Goal: Transaction & Acquisition: Purchase product/service

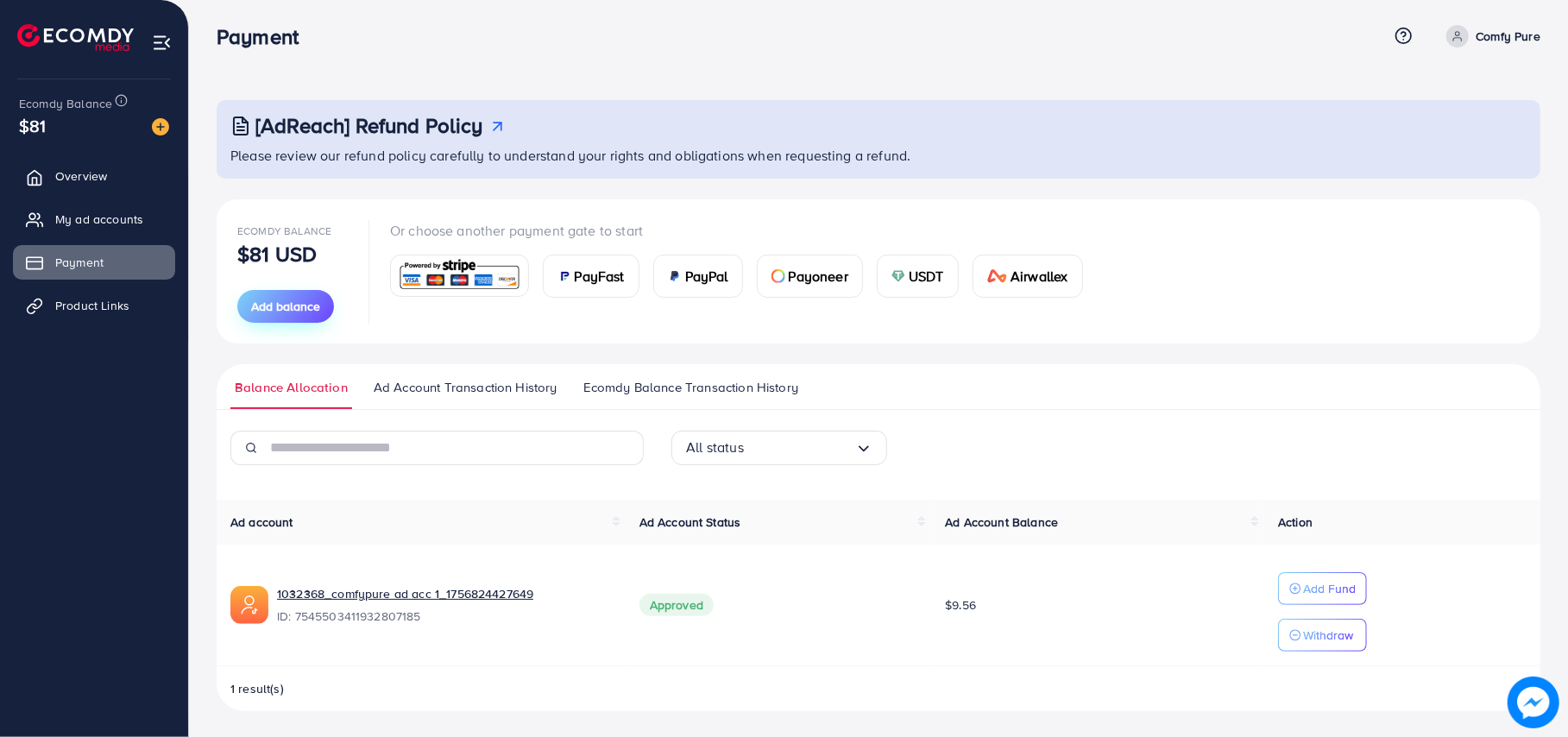
scroll to position [10, 0]
click at [281, 306] on span "Add balance" at bounding box center [286, 305] width 69 height 17
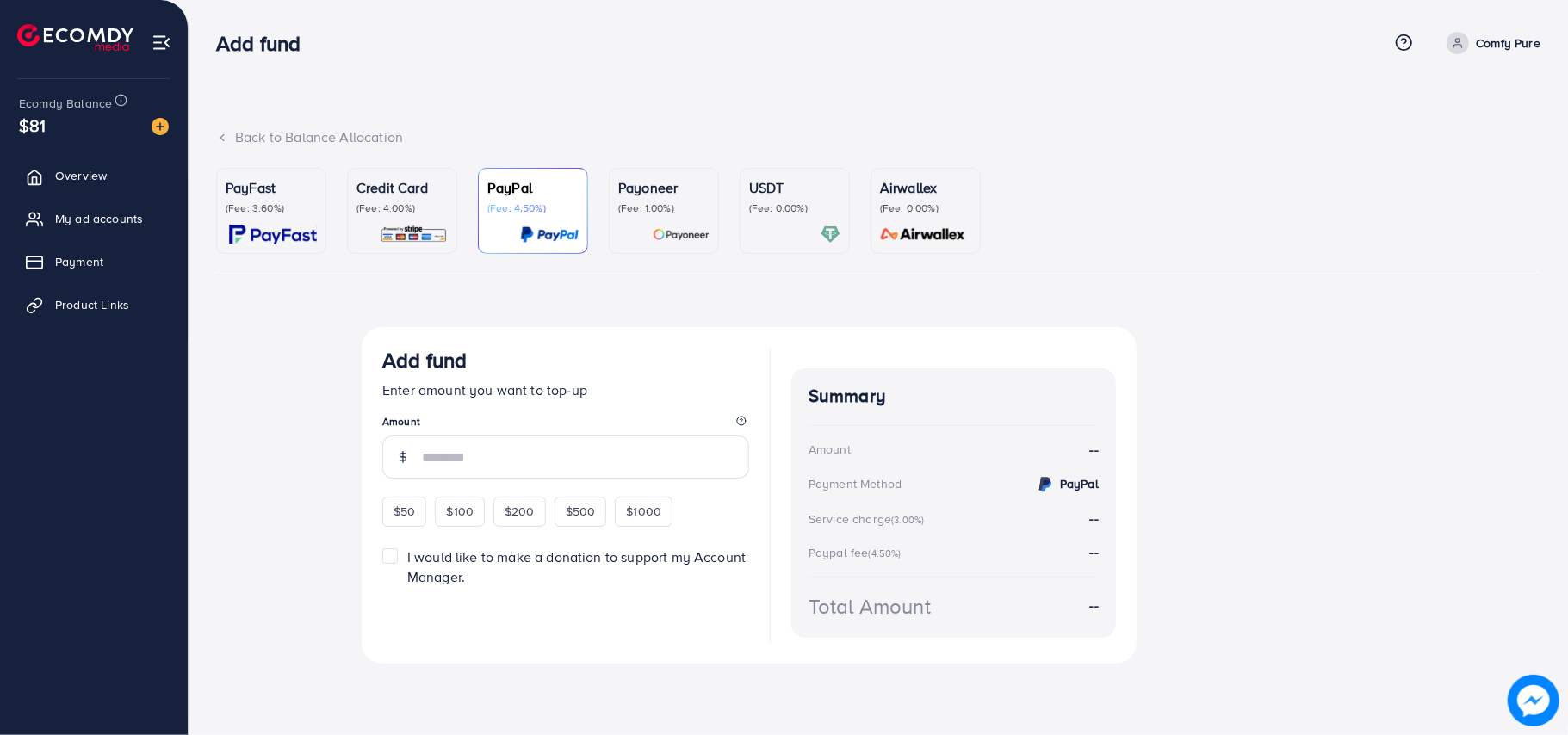
click at [428, 222] on div "Credit Card (Fee: 4.00%)" at bounding box center [402, 211] width 92 height 67
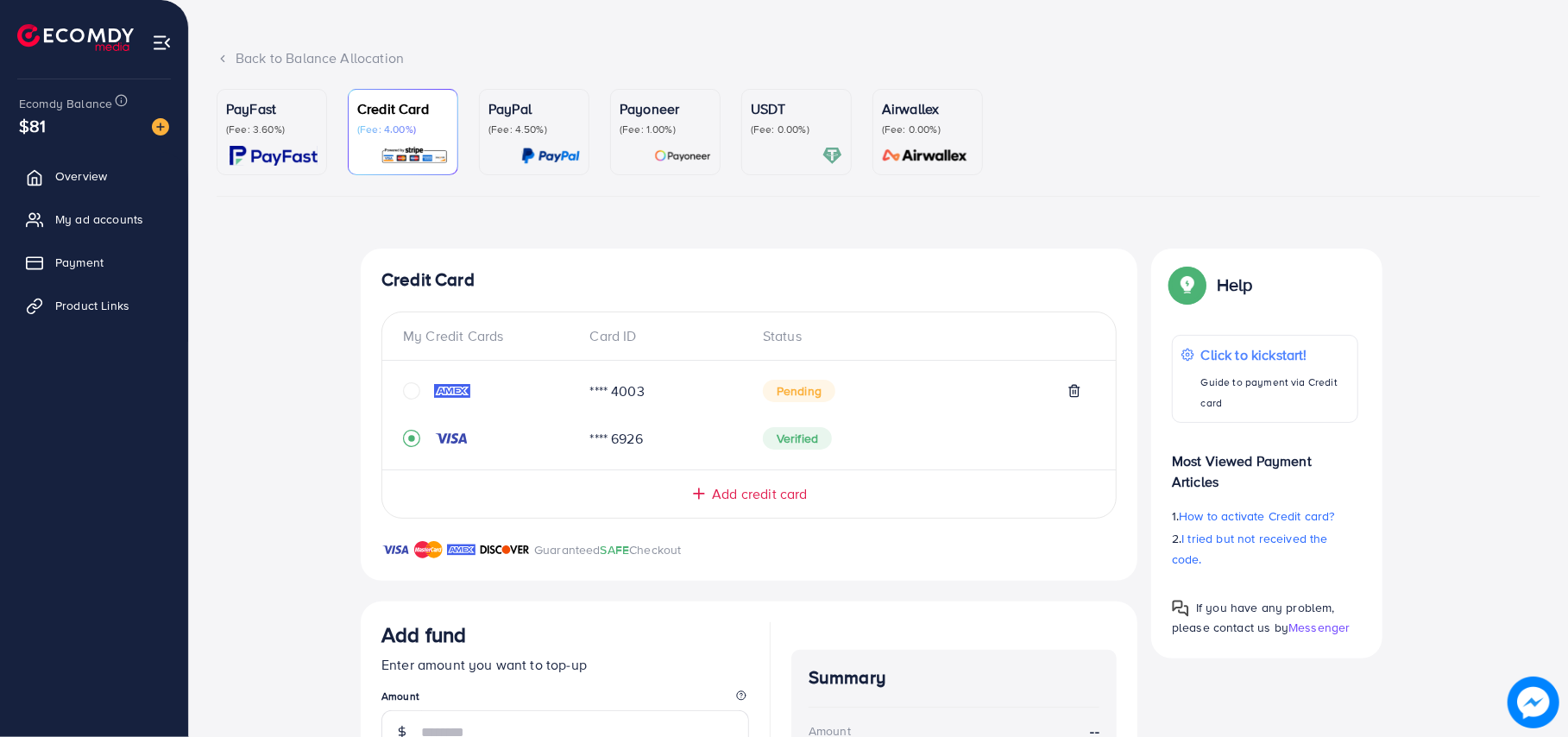
scroll to position [114, 0]
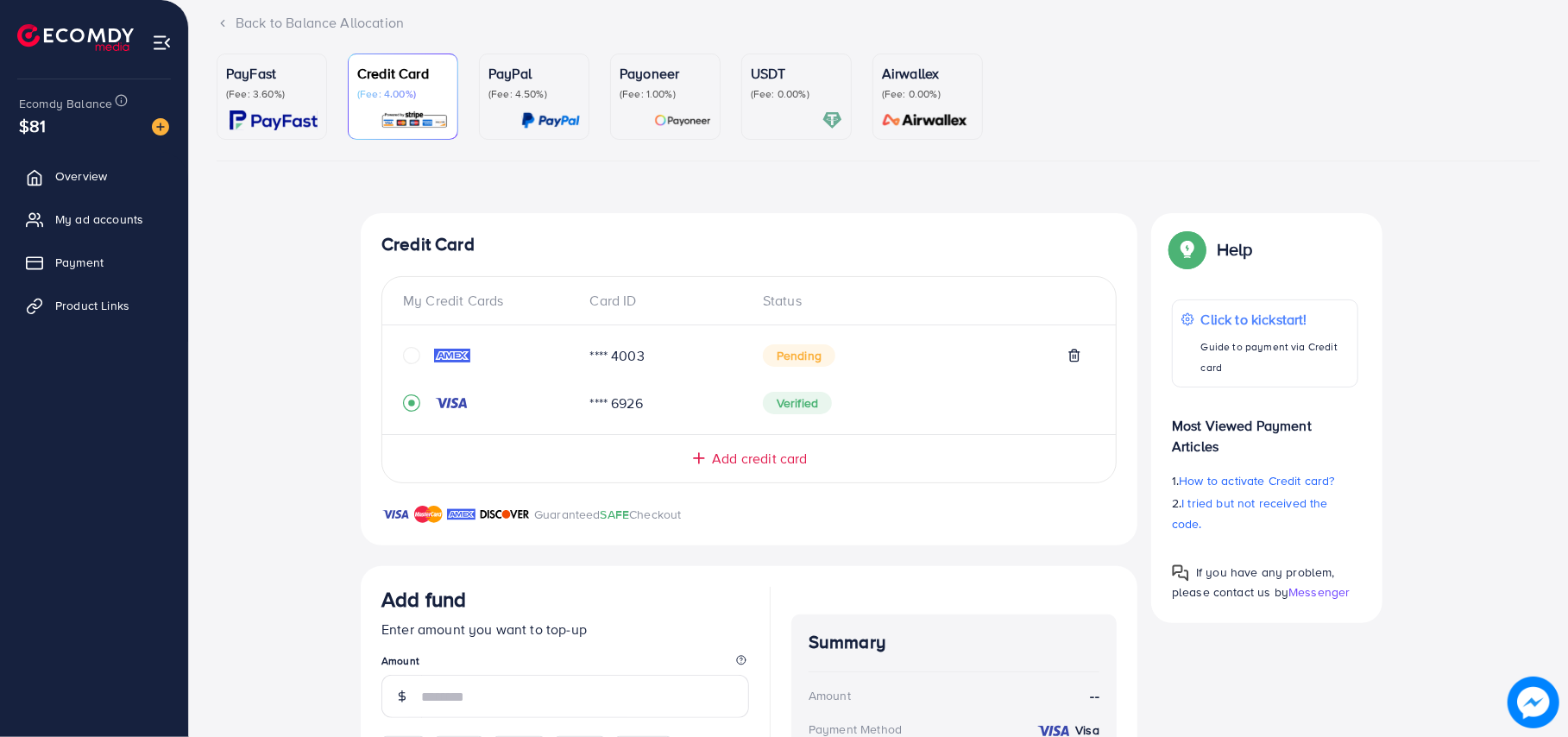
click at [839, 352] on div "Pending" at bounding box center [921, 355] width 318 height 23
click at [806, 354] on span "Pending" at bounding box center [799, 355] width 73 height 23
click at [407, 356] on icon "circle" at bounding box center [412, 355] width 17 height 17
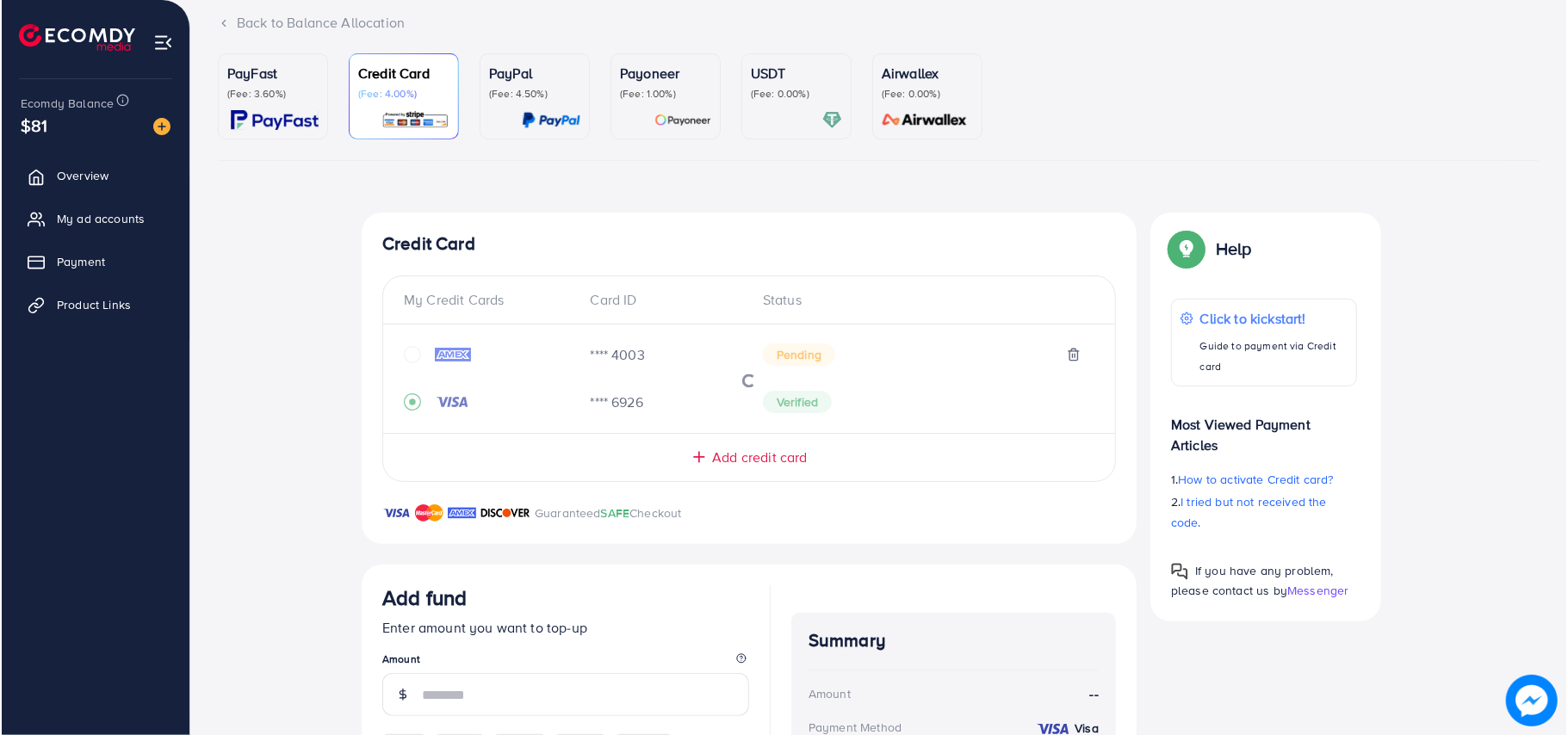
scroll to position [29, 0]
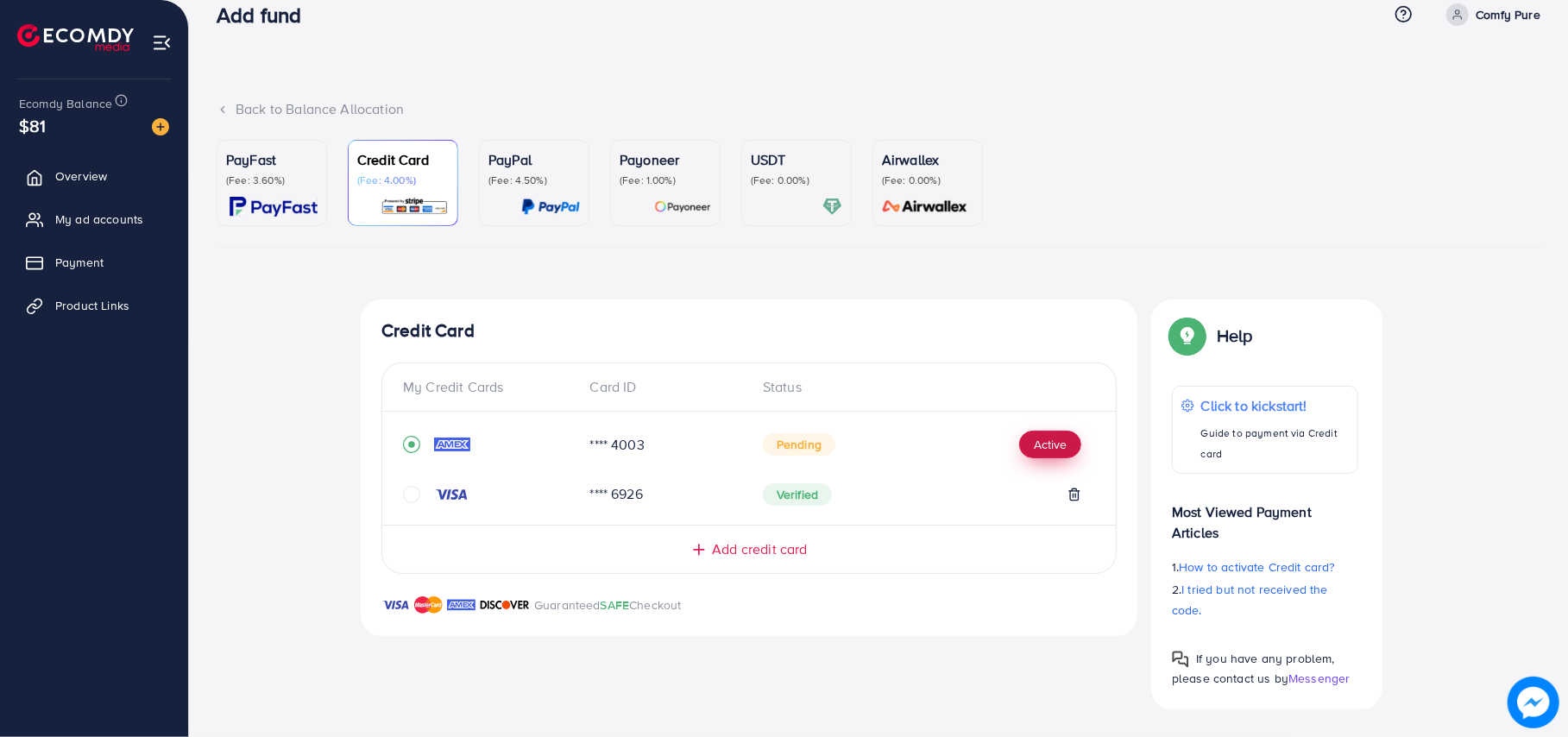
click at [1034, 450] on button "Active" at bounding box center [1051, 445] width 62 height 28
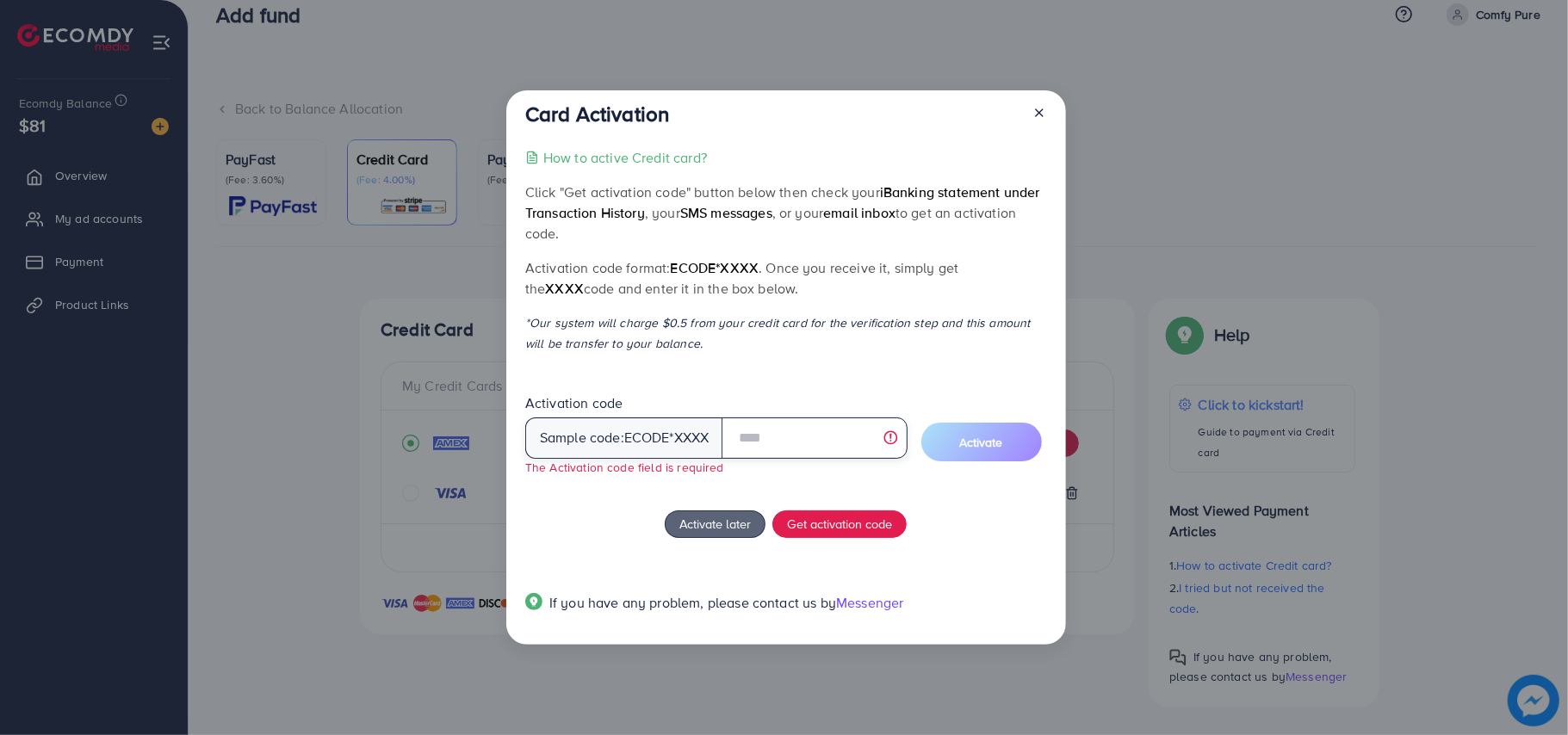
paste input "****"
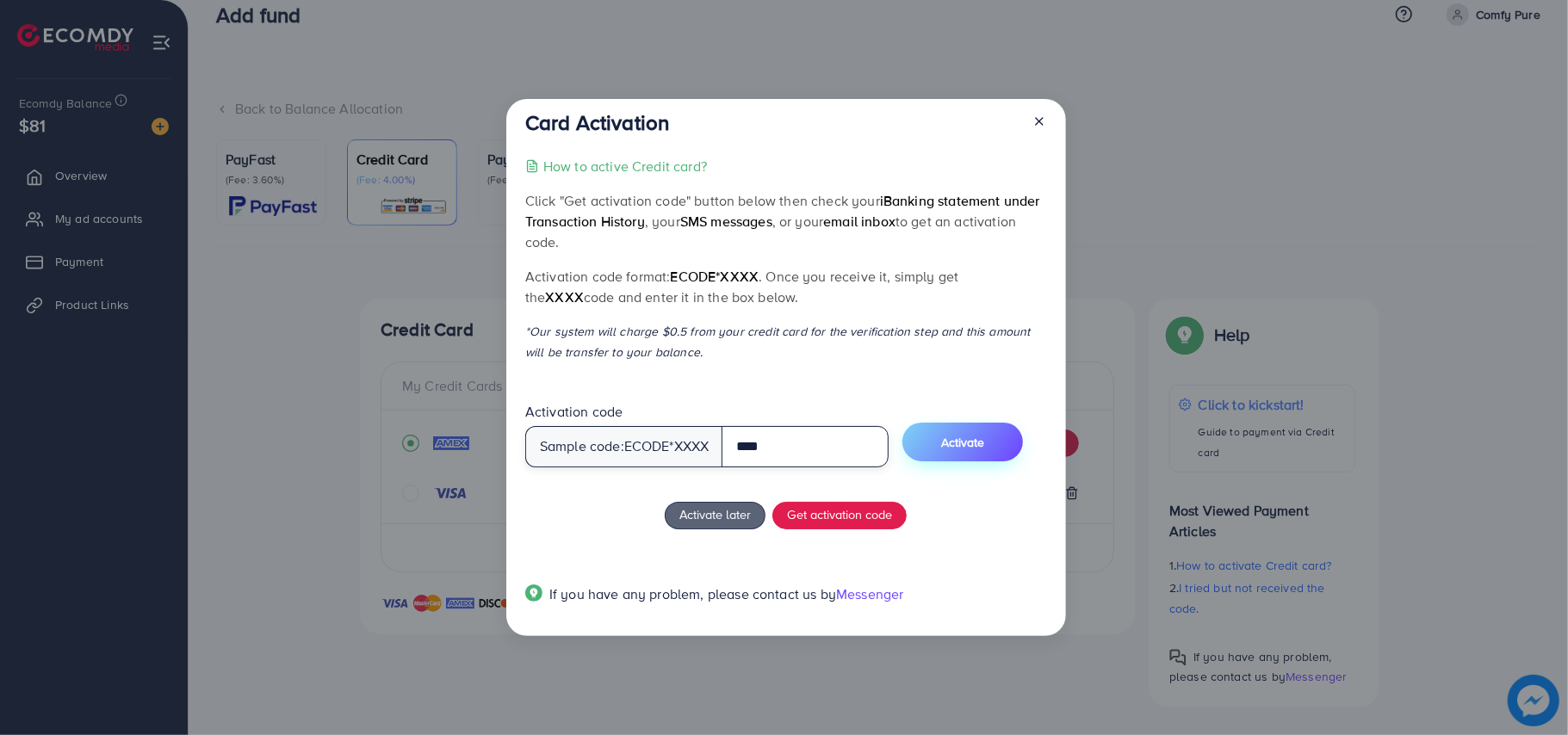
type input "****"
click at [952, 449] on button "Activate" at bounding box center [963, 442] width 120 height 39
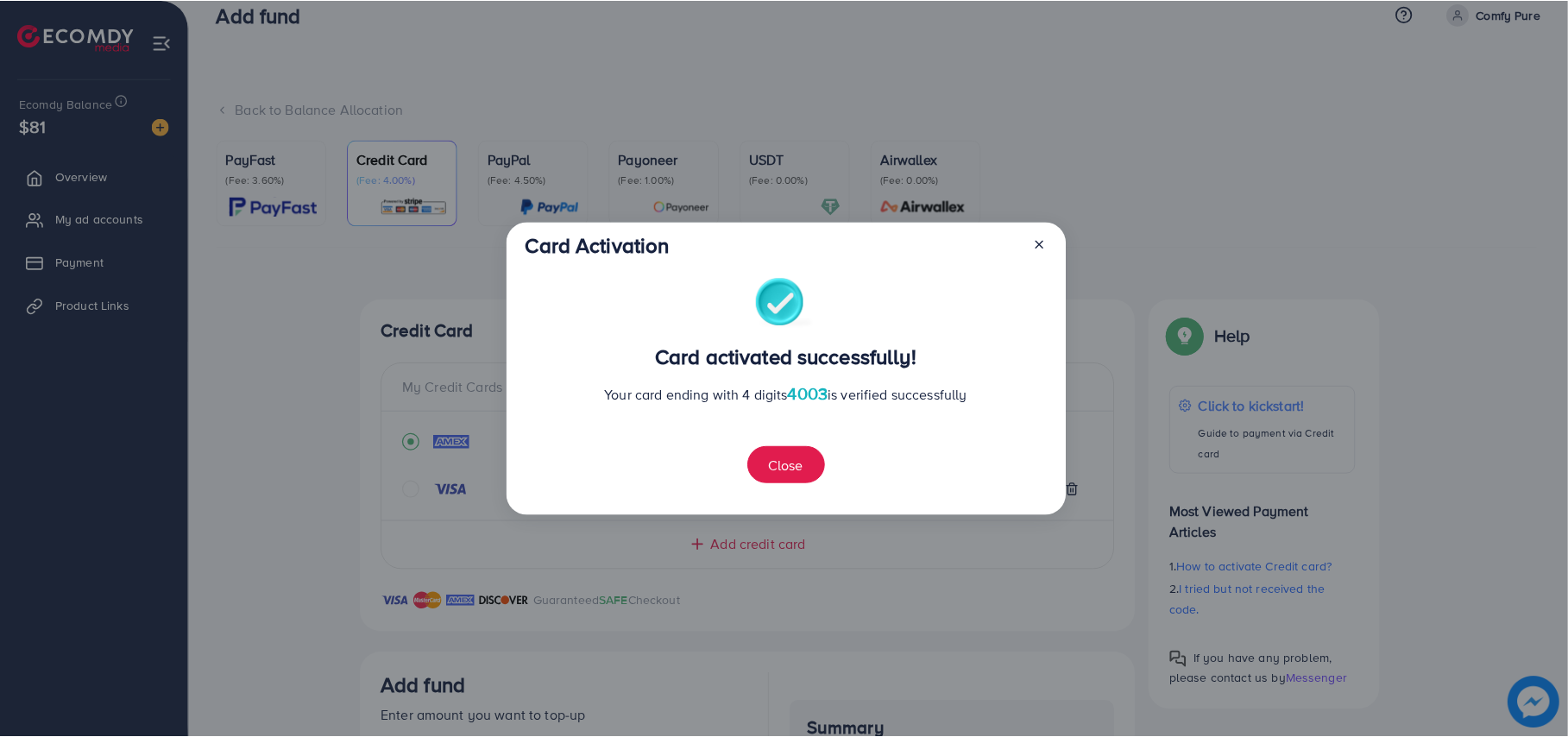
scroll to position [353, 0]
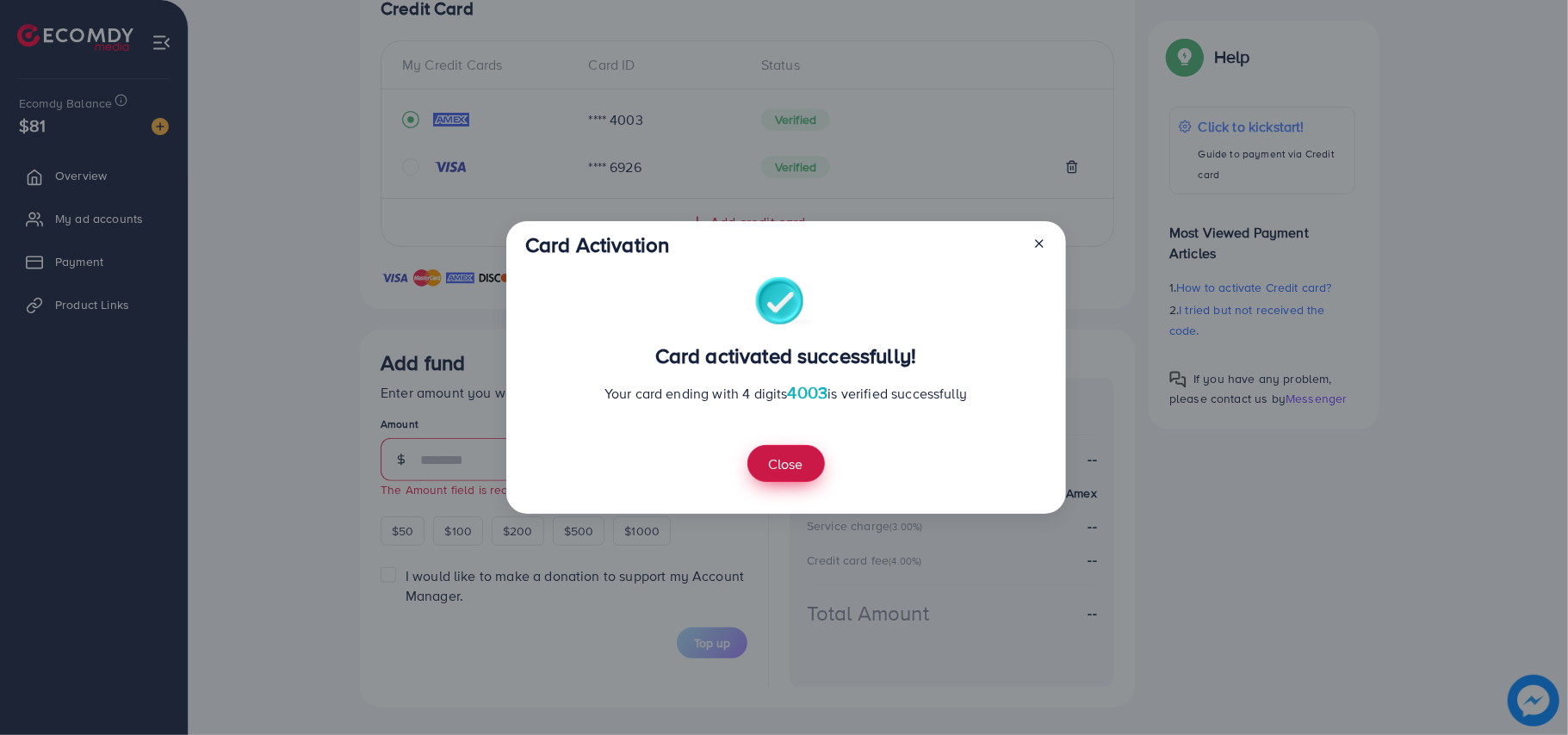
click at [808, 458] on button "Close" at bounding box center [786, 463] width 78 height 37
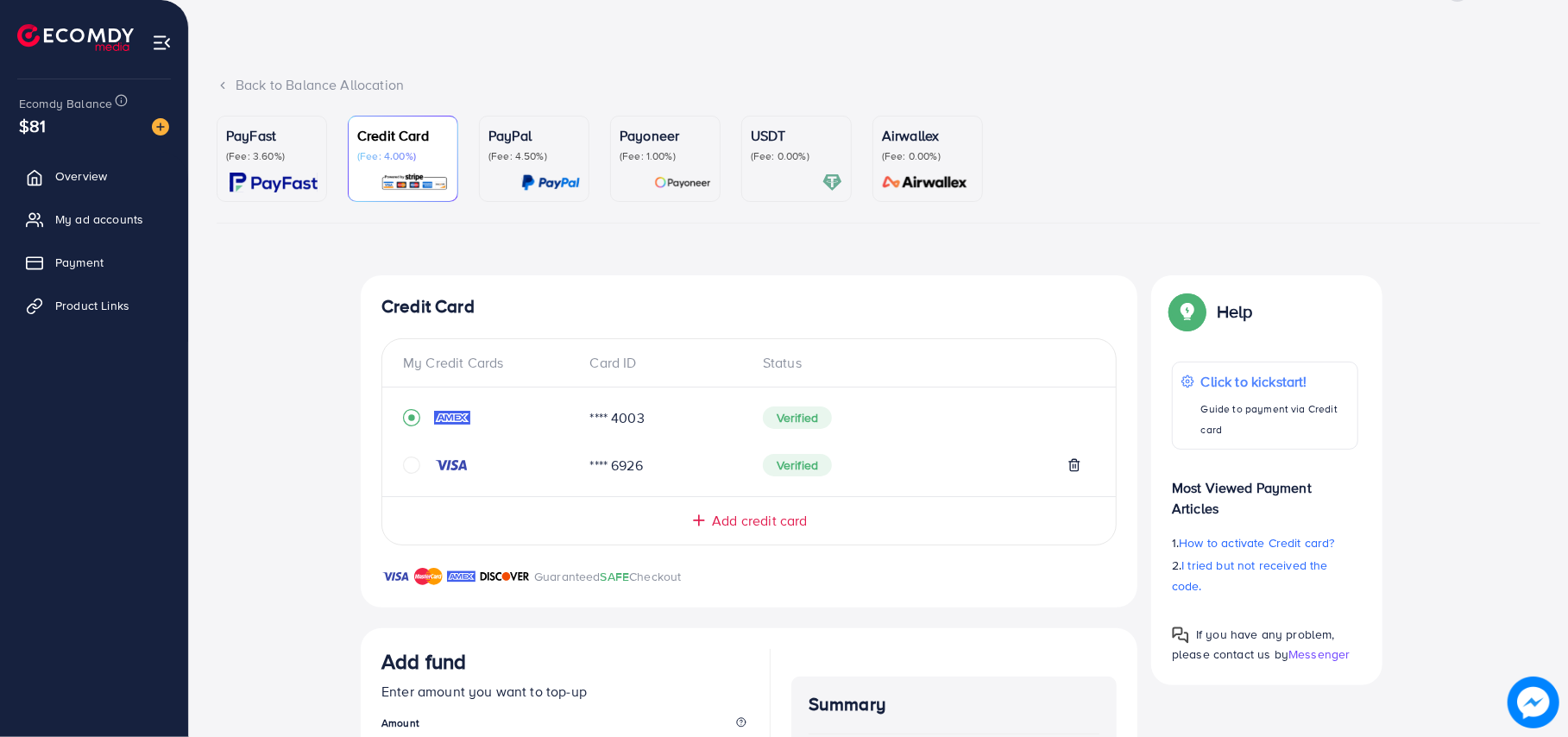
scroll to position [0, 0]
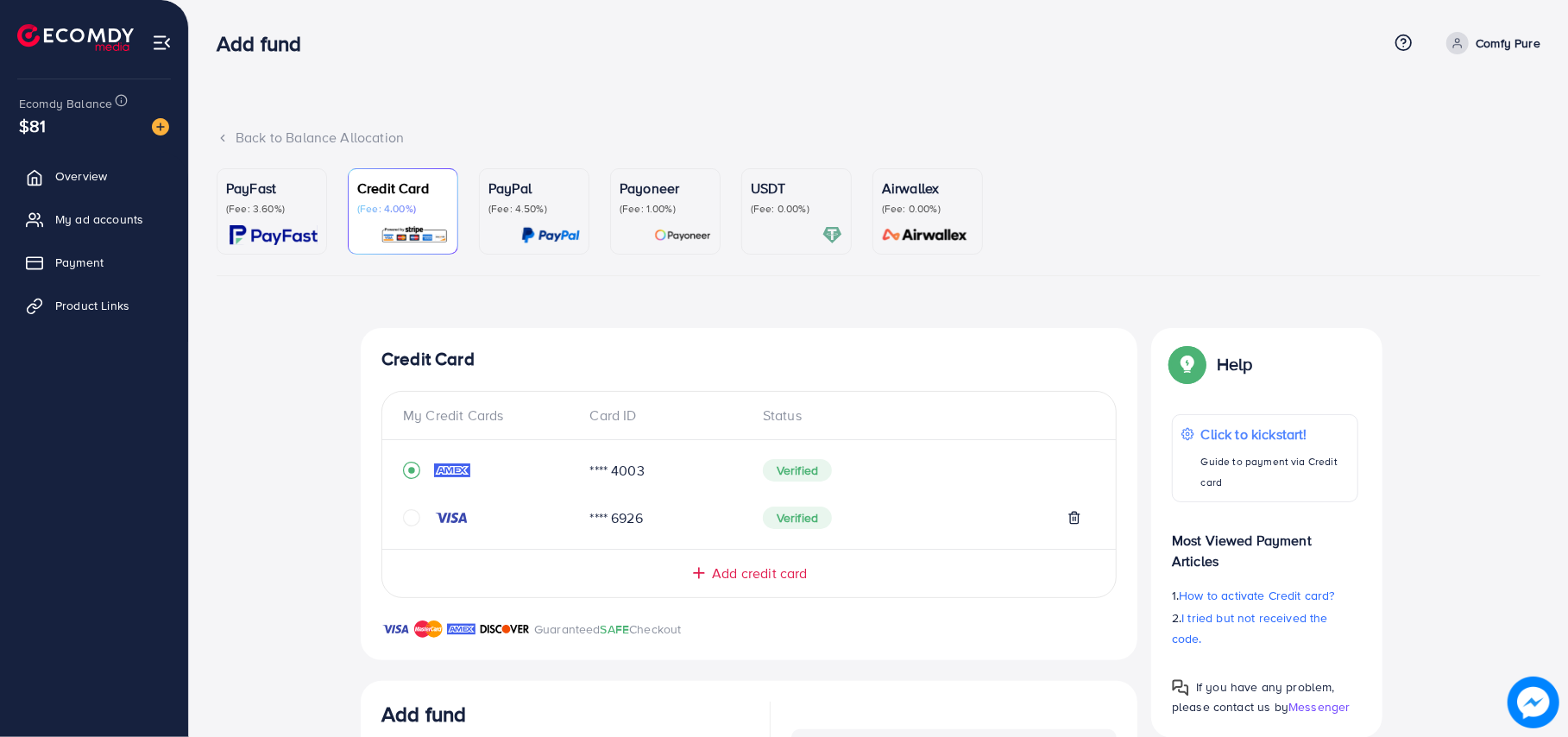
click at [90, 243] on ul "Overview My ad accounts Payment Product Links" at bounding box center [94, 246] width 188 height 190
click at [90, 250] on link "Payment" at bounding box center [94, 263] width 162 height 35
